Goal: Find specific page/section: Find specific page/section

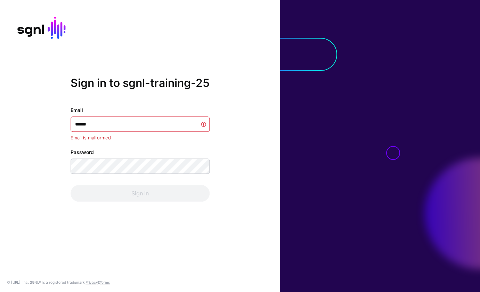
type input "*******"
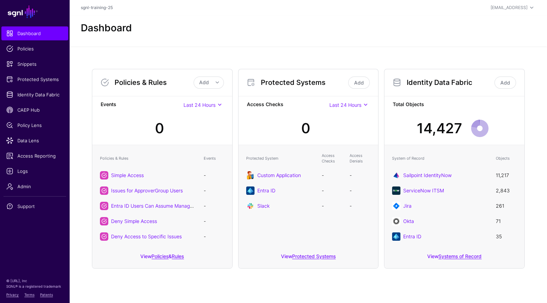
click at [148, 70] on div "Protected Systems Add" at bounding box center [308, 82] width 140 height 27
